Goal: Information Seeking & Learning: Find specific page/section

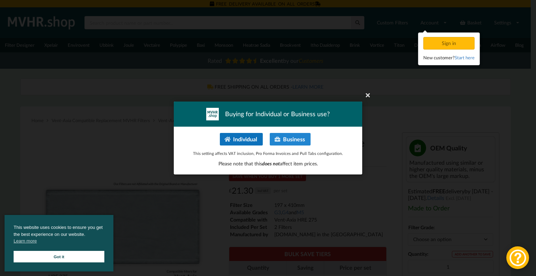
click at [242, 140] on button "Individual" at bounding box center [241, 139] width 43 height 13
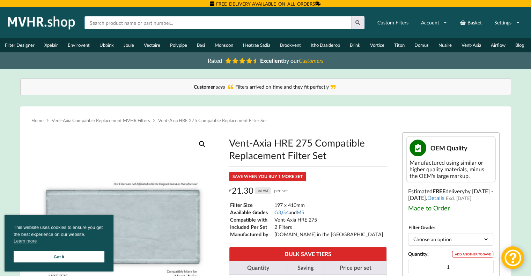
click at [117, 24] on input "text" at bounding box center [217, 22] width 267 height 13
type input "Vent axia 403832"
click at [359, 22] on icon at bounding box center [358, 22] width 6 height 5
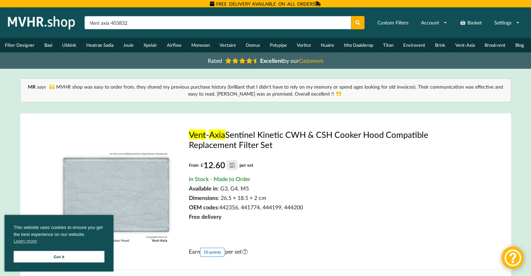
drag, startPoint x: 110, startPoint y: 21, endPoint x: 85, endPoint y: 20, distance: 25.1
click at [85, 20] on input "Vent axia 403832" at bounding box center [217, 22] width 267 height 13
type input "403832"
click at [351, 16] on button at bounding box center [358, 22] width 14 height 13
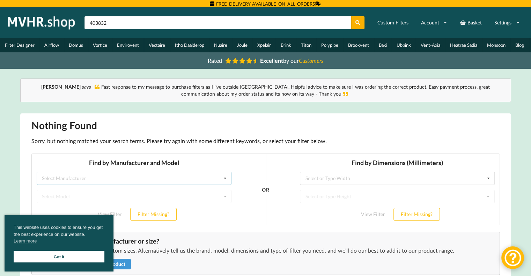
click at [204, 179] on div "Select Manufacturer Airflow Brink Brookvent Domus Envirovent Flakt Heatrae Sadi…" at bounding box center [133, 178] width 195 height 13
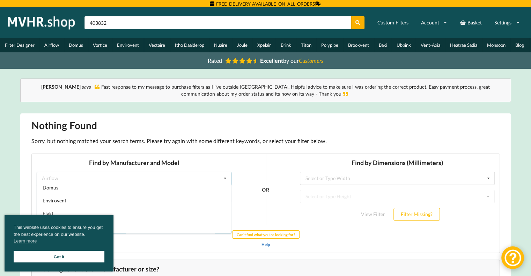
scroll to position [85, 0]
click at [64, 253] on link "Got it" at bounding box center [59, 257] width 91 height 12
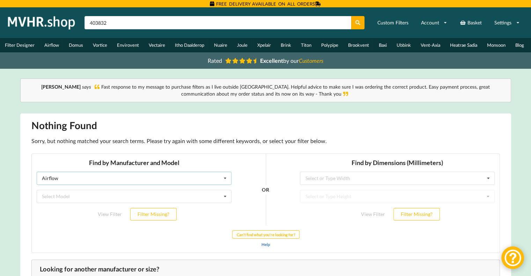
click at [227, 176] on icon at bounding box center [225, 178] width 10 height 13
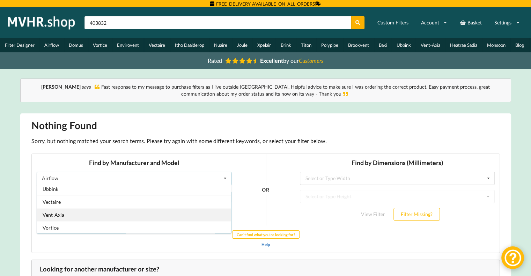
click at [57, 213] on span "Vent-Axia" at bounding box center [53, 215] width 22 height 6
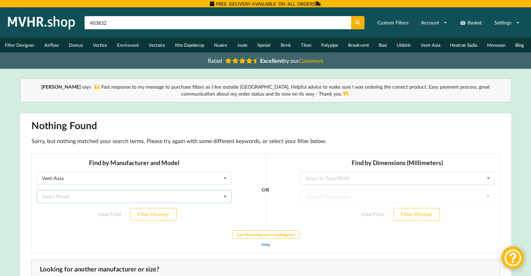
click at [224, 194] on icon at bounding box center [225, 196] width 10 height 13
